Goal: Task Accomplishment & Management: Manage account settings

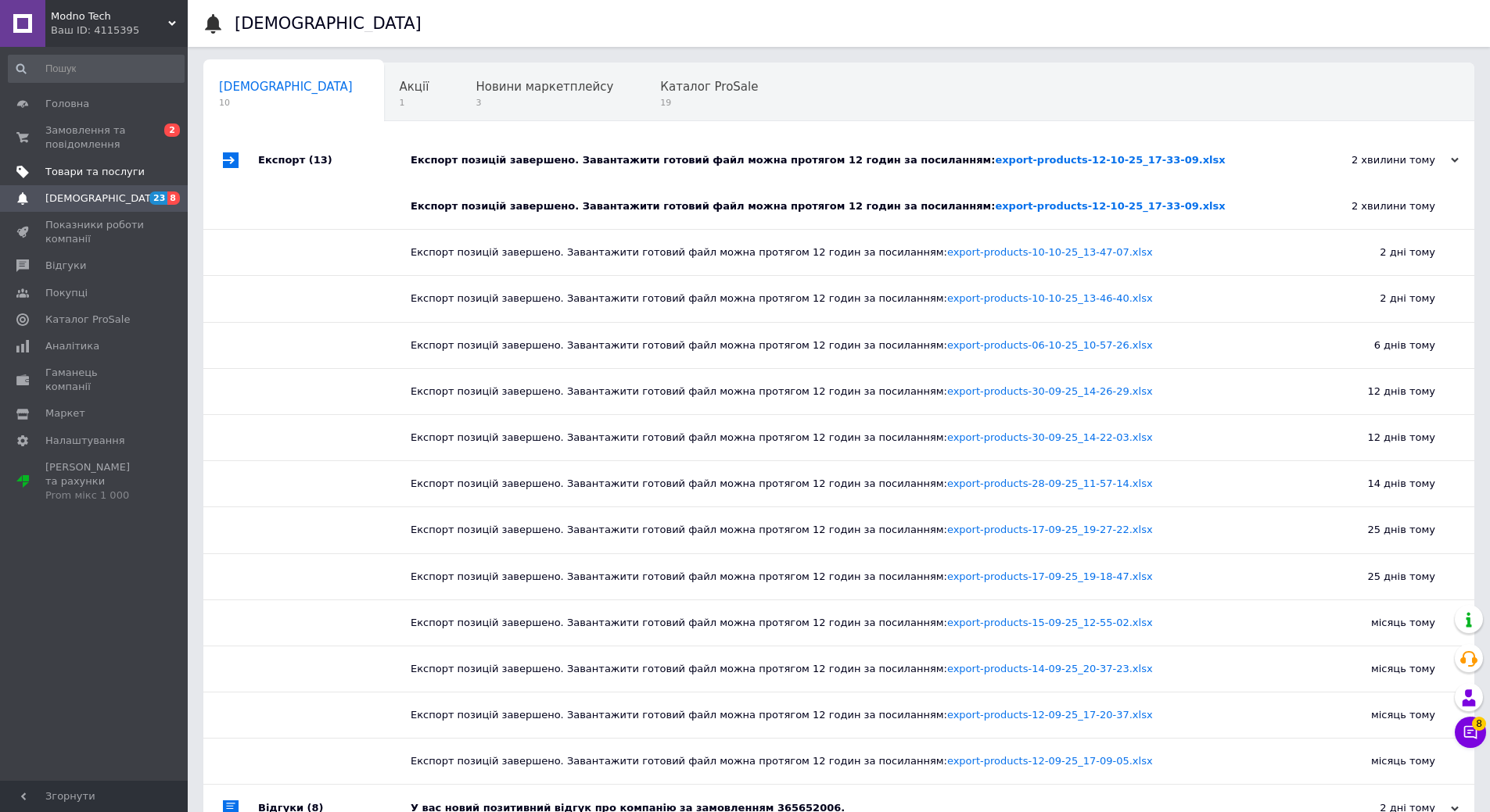
click at [90, 172] on span "Товари та послуги" at bounding box center [95, 172] width 100 height 14
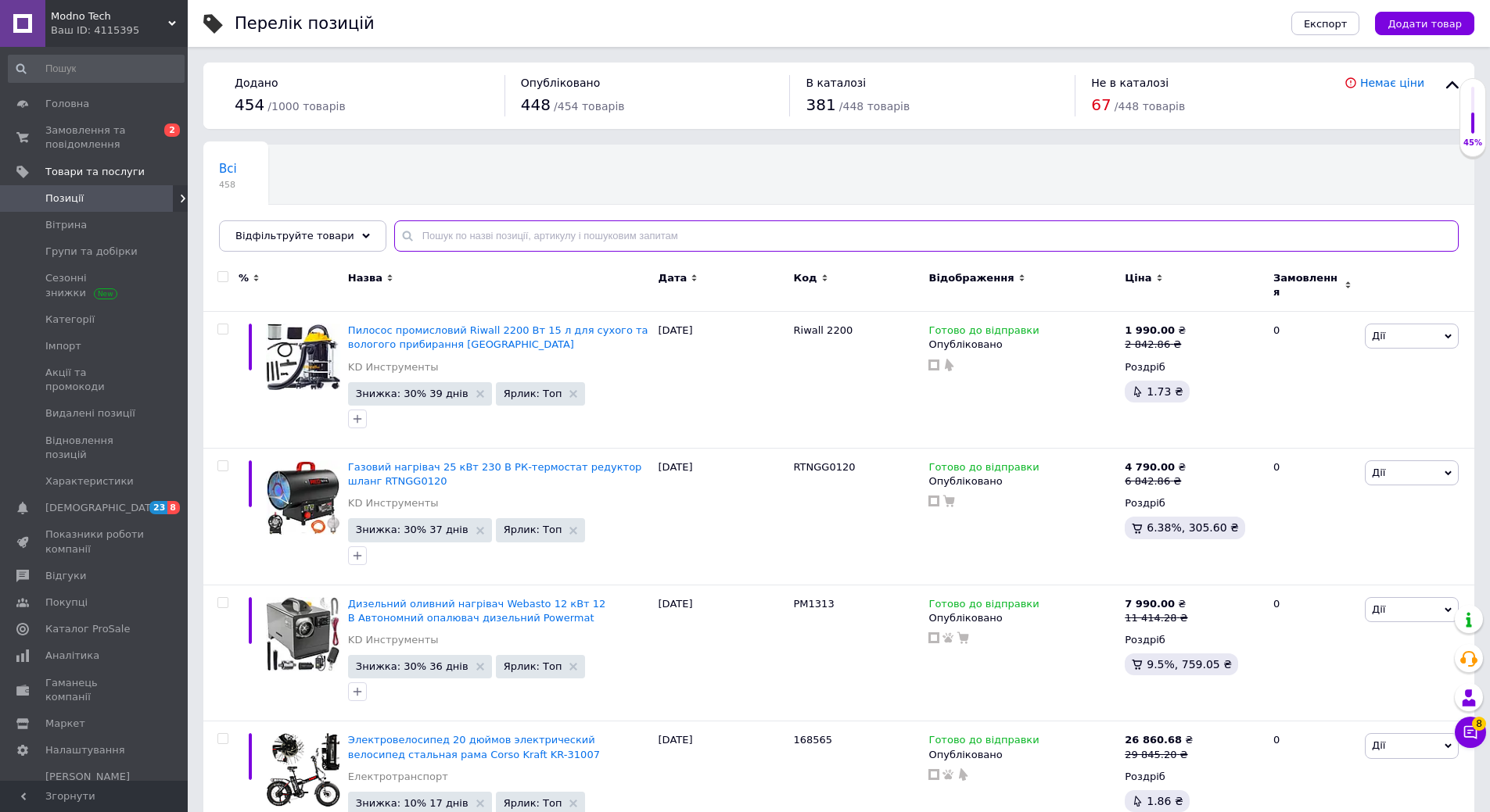
click at [501, 235] on input "text" at bounding box center [926, 235] width 1065 height 31
paste input "KD11700"
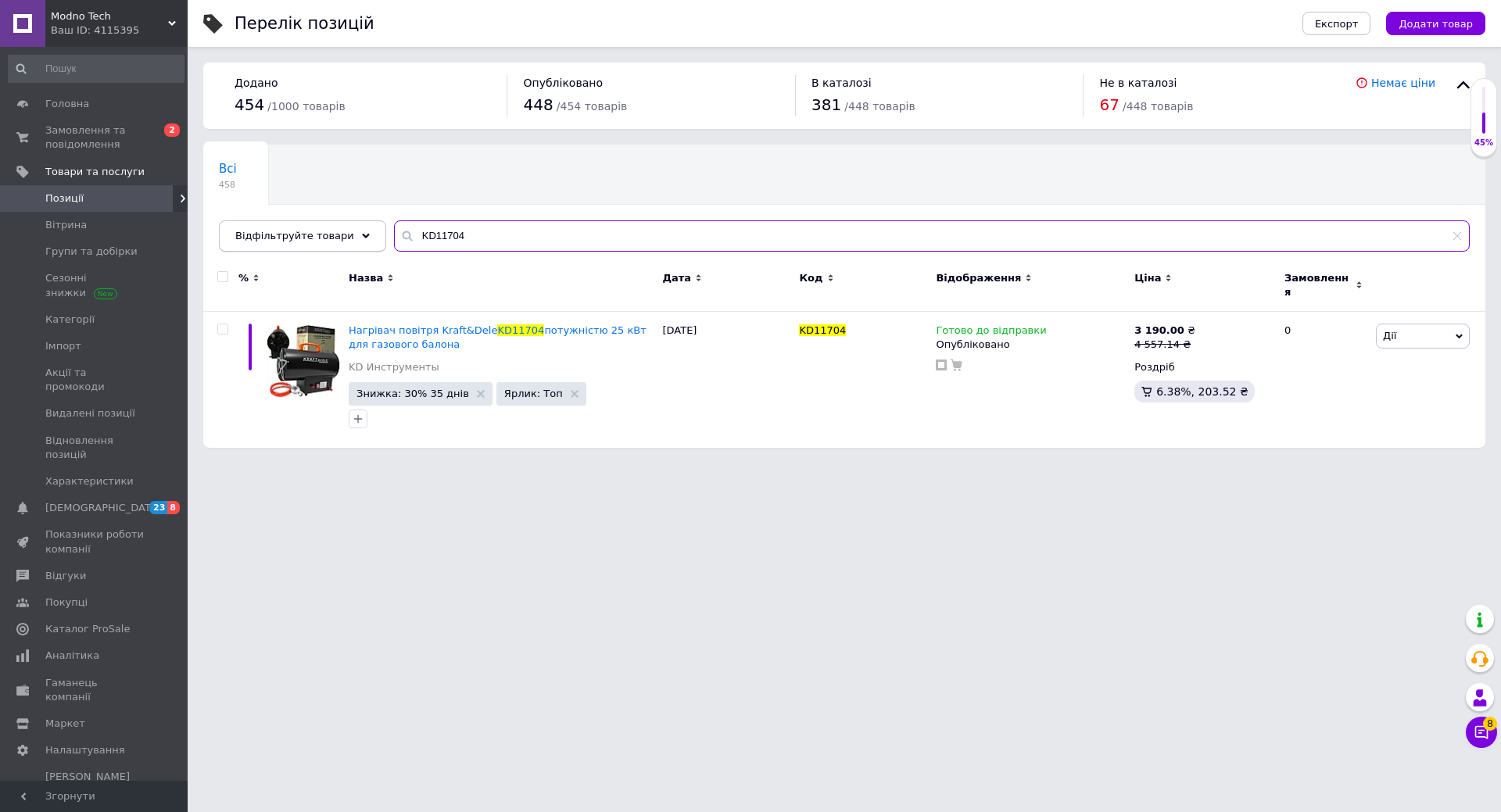
drag, startPoint x: 499, startPoint y: 238, endPoint x: 249, endPoint y: 230, distance: 250.1
click at [249, 230] on div "Відфільтруйте товари KD11704" at bounding box center [844, 235] width 1251 height 31
paste input "28"
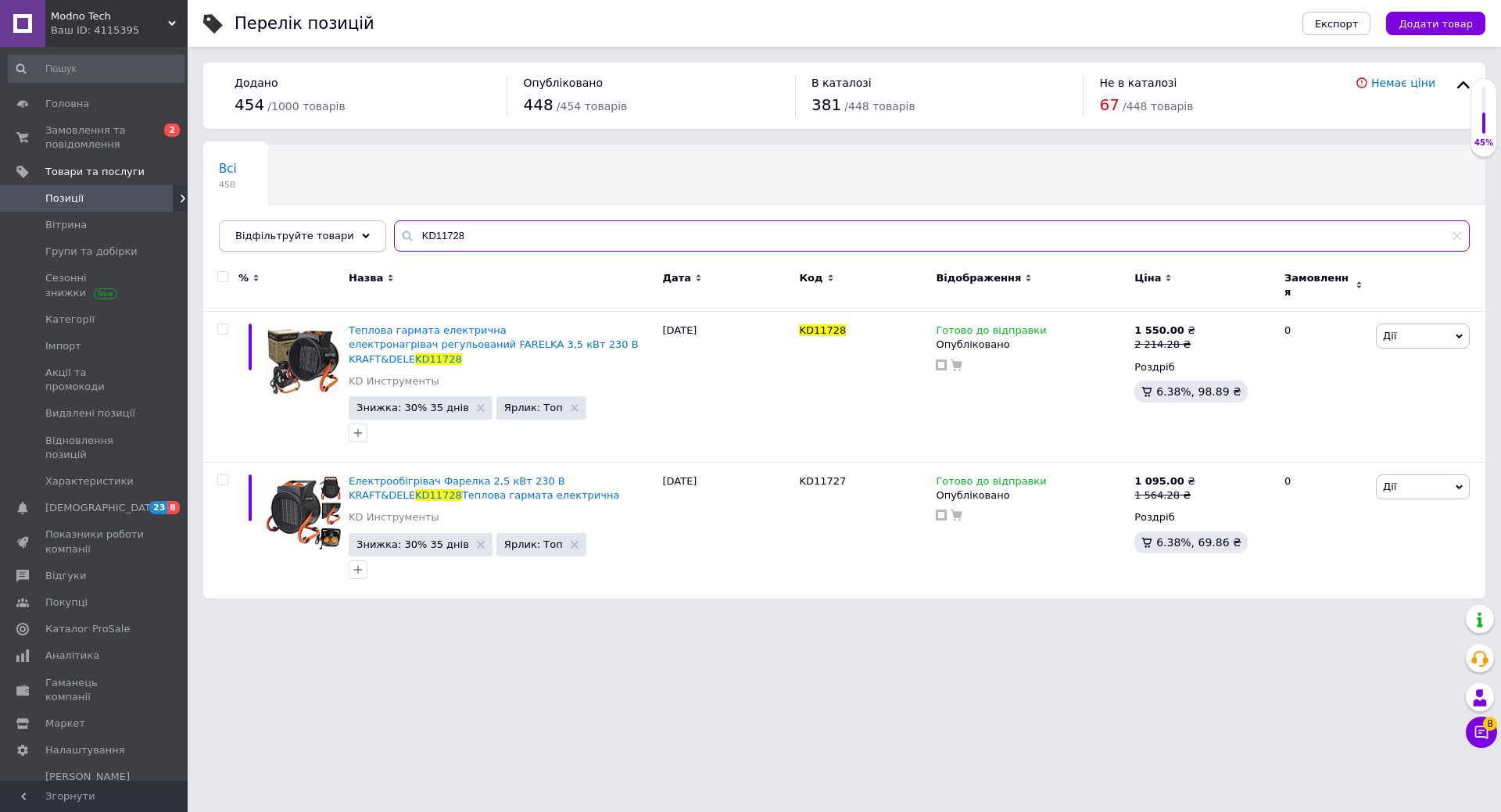
drag, startPoint x: 508, startPoint y: 242, endPoint x: 328, endPoint y: 224, distance: 180.9
click at [328, 224] on div "Відфільтруйте товари KD11728" at bounding box center [844, 235] width 1251 height 31
paste input "PM1030"
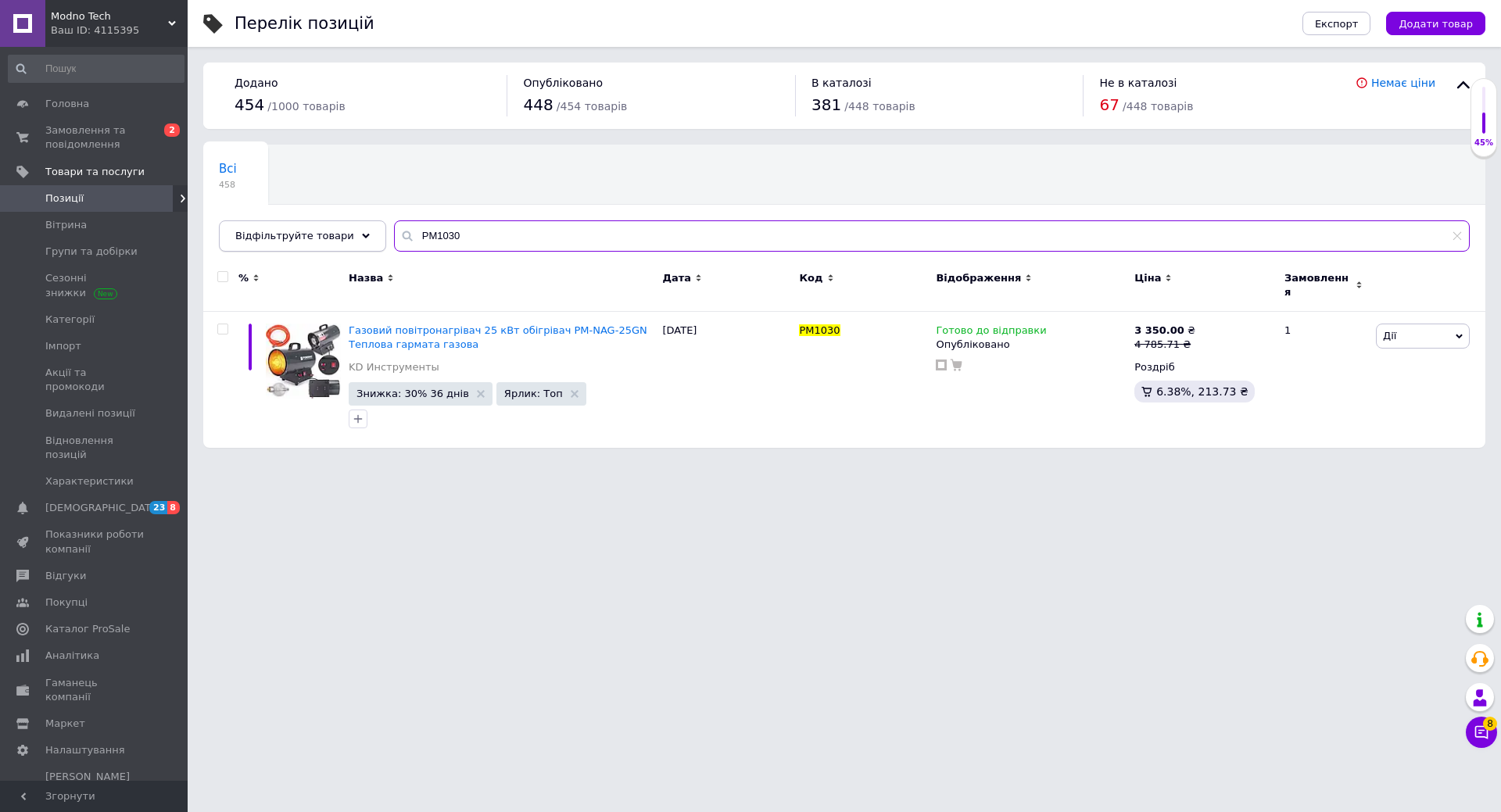
drag, startPoint x: 511, startPoint y: 241, endPoint x: 342, endPoint y: 234, distance: 169.1
click at [342, 234] on div "Відфільтруйте товари PM1030" at bounding box center [844, 235] width 1251 height 31
paste input "181"
drag, startPoint x: 454, startPoint y: 232, endPoint x: 301, endPoint y: 213, distance: 154.2
click at [301, 213] on div "Всі 458 Ok Відфільтровано... Зберегти Нічого не знайдено Можливо, помилка у сло…" at bounding box center [844, 198] width 1282 height 107
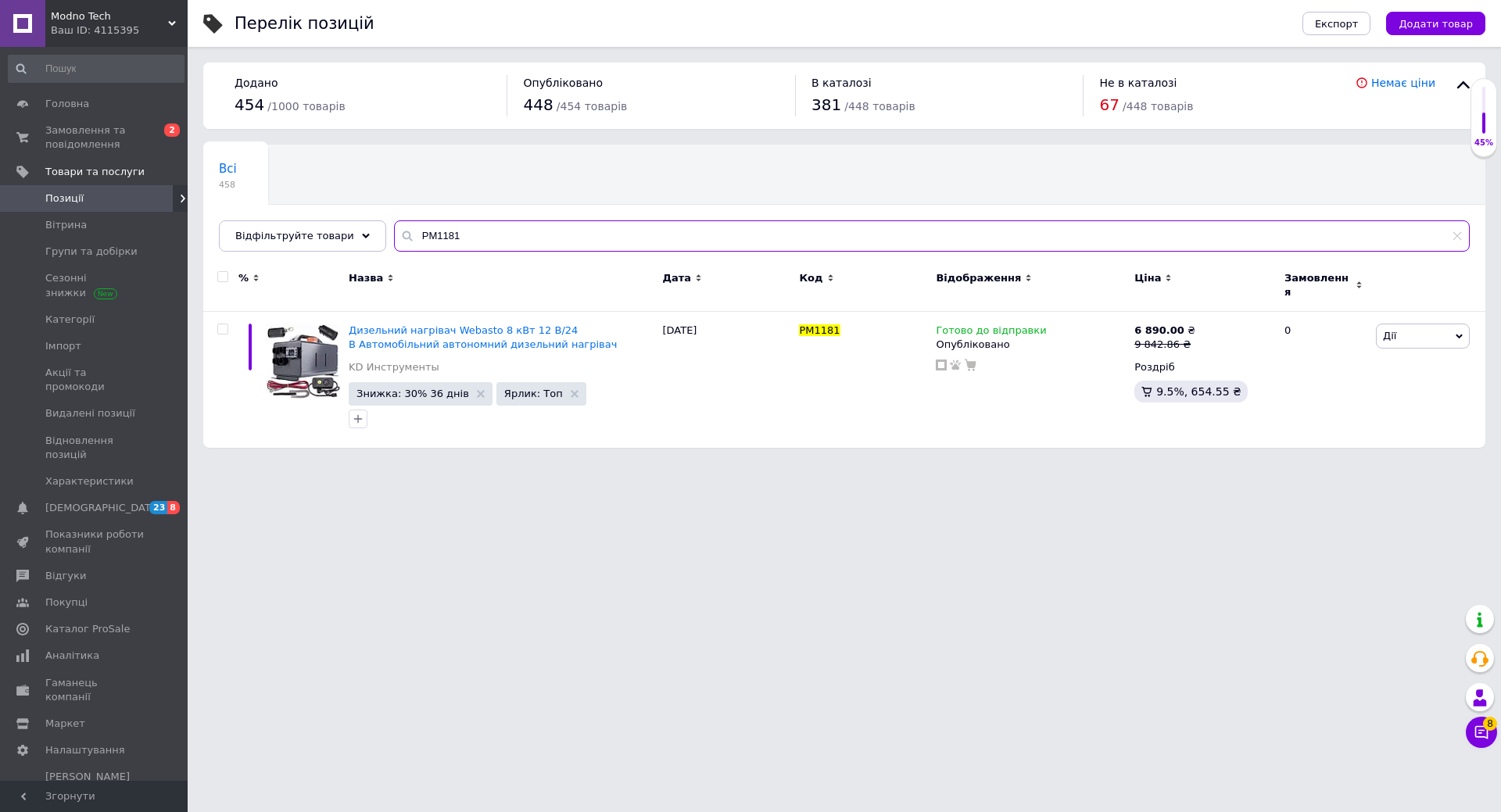
click at [468, 238] on input "PM1181" at bounding box center [932, 235] width 1076 height 31
drag, startPoint x: 439, startPoint y: 235, endPoint x: 390, endPoint y: 235, distance: 49.0
click at [394, 235] on div "PM1181" at bounding box center [932, 235] width 1076 height 31
paste input "313"
type input "PM1313"
